Goal: Information Seeking & Learning: Learn about a topic

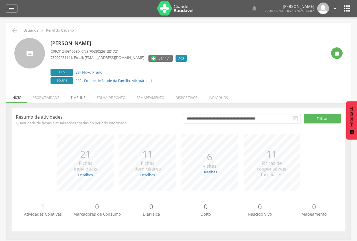
click at [80, 99] on li "Timeline" at bounding box center [78, 96] width 26 height 13
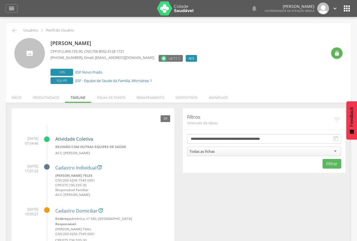
click at [79, 138] on link "Atividade Coletiva" at bounding box center [74, 139] width 38 height 6
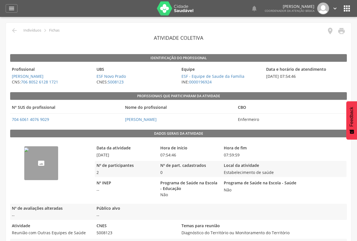
click at [29, 152] on img "68c15a3698eecc331d09f5a1" at bounding box center [26, 150] width 5 height 5
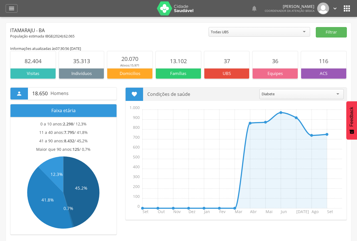
click at [302, 30] on div "Todas UBS" at bounding box center [260, 32] width 102 height 10
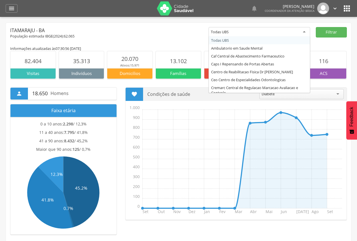
click at [156, 44] on main "Informações atualizadas às 07:30:56 [DATE] 82.404 Visitas 35.313 Indivíduos 20.…" at bounding box center [178, 218] width 337 height 358
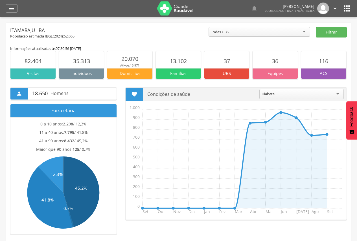
click at [347, 5] on icon "" at bounding box center [346, 8] width 9 height 9
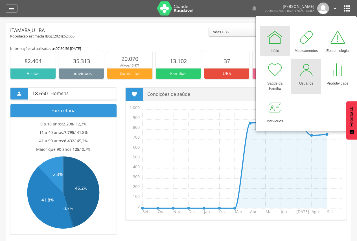
click at [308, 74] on div at bounding box center [306, 70] width 17 height 17
